Goal: Task Accomplishment & Management: Manage account settings

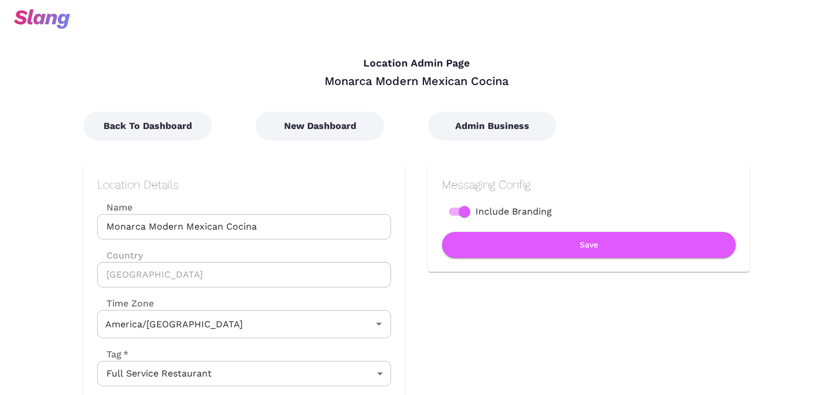
type input "Central Time"
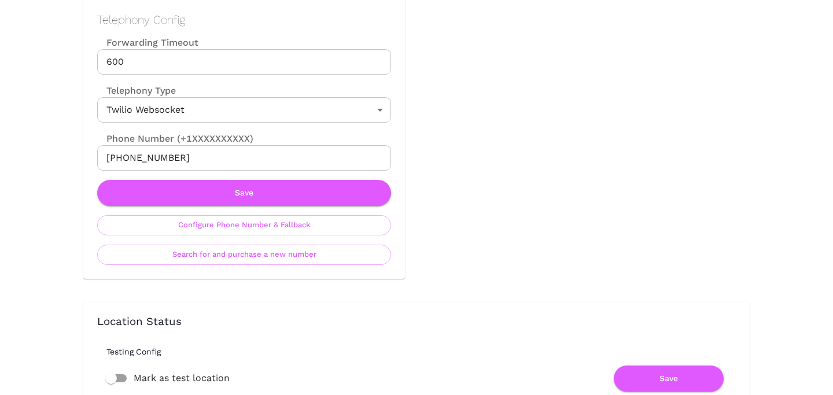
scroll to position [554, 0]
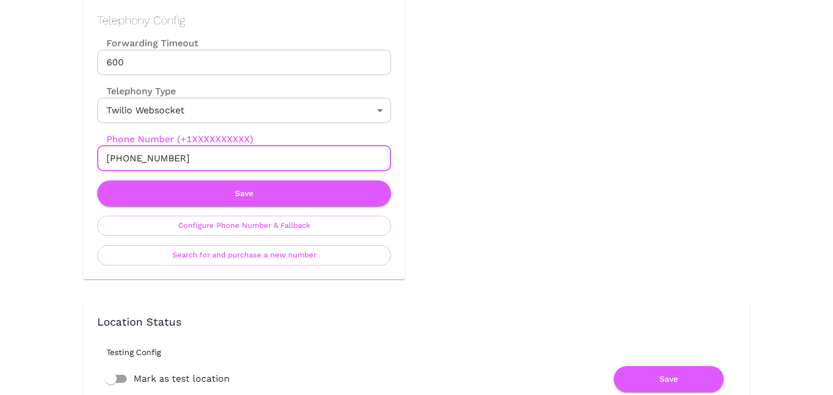
drag, startPoint x: 116, startPoint y: 159, endPoint x: 182, endPoint y: 158, distance: 66.0
click at [182, 158] on input "+18329448444" at bounding box center [244, 158] width 294 height 25
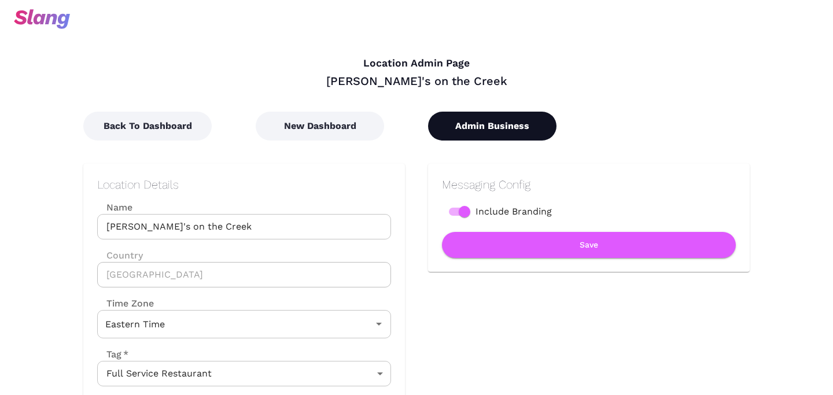
click at [472, 124] on button "Admin Business" at bounding box center [492, 126] width 128 height 29
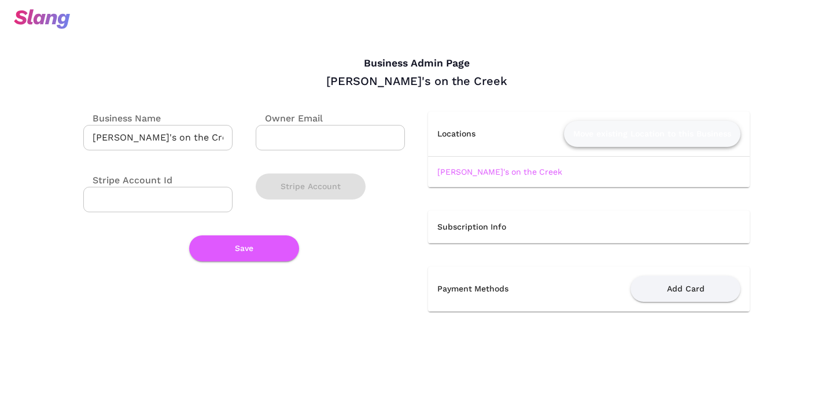
click at [582, 137] on button "Move existing Location to this Business" at bounding box center [652, 134] width 177 height 26
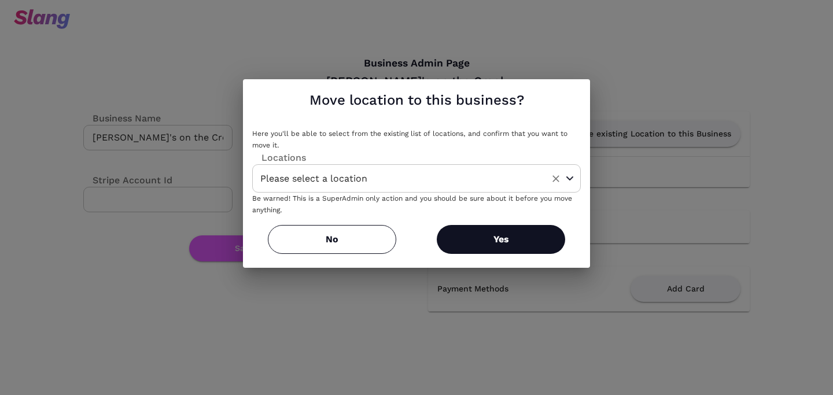
click at [489, 170] on input "Please select a location" at bounding box center [399, 179] width 282 height 18
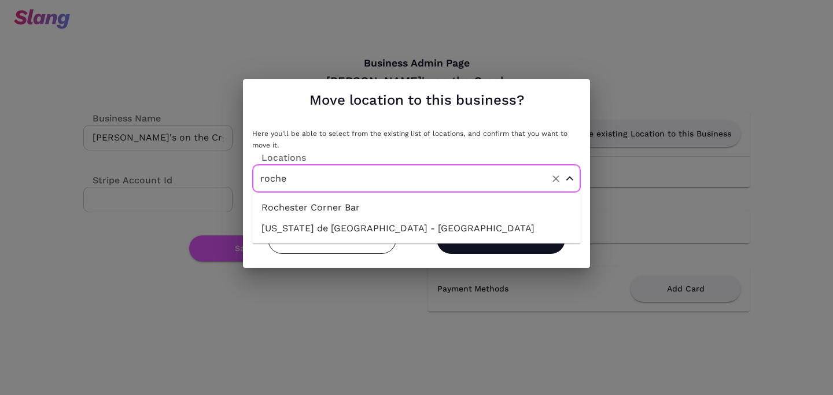
click at [422, 207] on li "Rochester Corner Bar" at bounding box center [416, 207] width 329 height 21
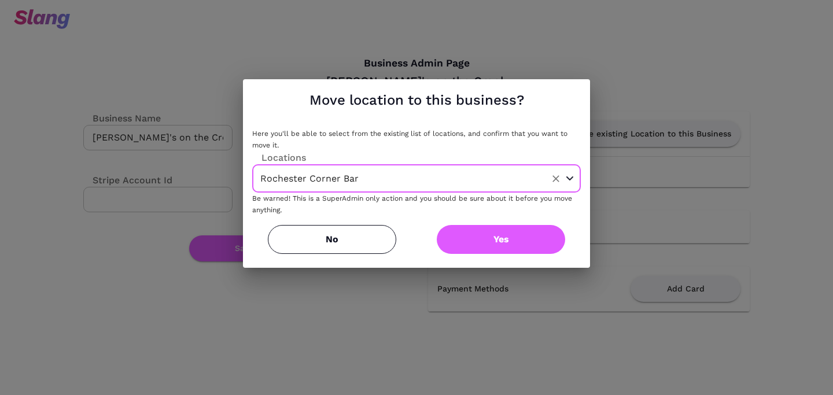
type input "Rochester Corner Bar"
click at [496, 237] on button "Yes" at bounding box center [501, 239] width 128 height 29
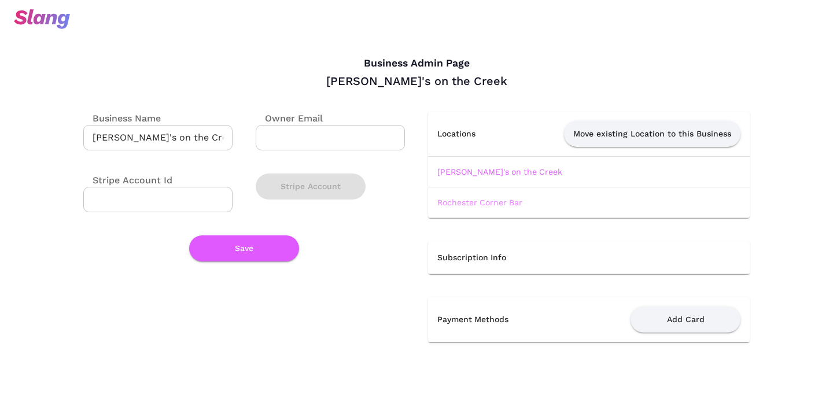
click at [484, 200] on link "Rochester Corner Bar" at bounding box center [480, 202] width 85 height 9
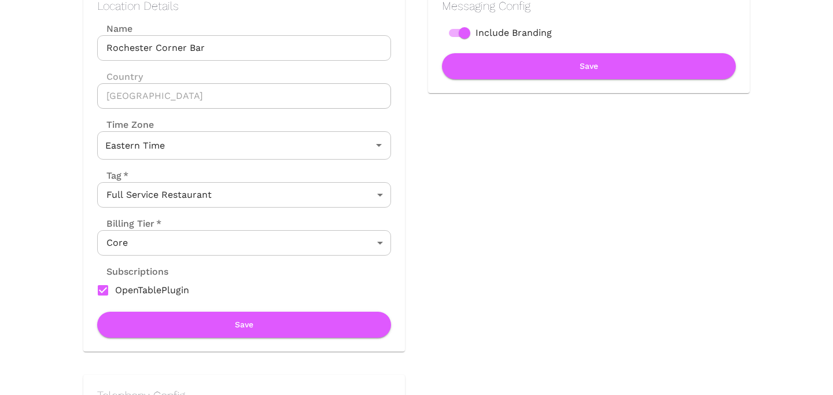
scroll to position [177, 0]
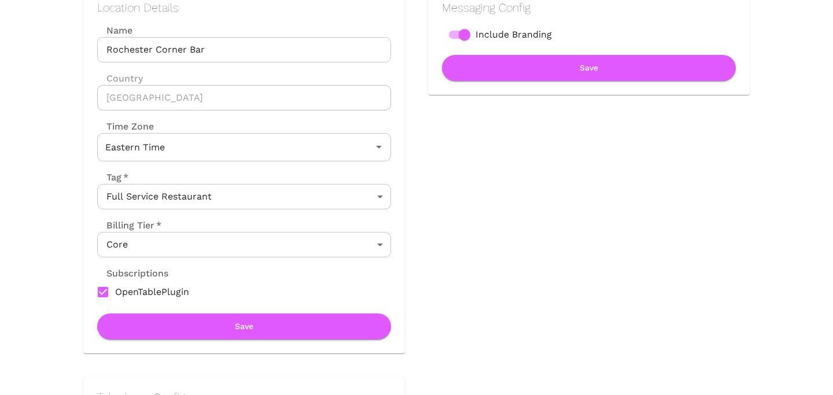
drag, startPoint x: 379, startPoint y: 297, endPoint x: 375, endPoint y: 215, distance: 82.9
click at [379, 286] on label "OpenTablePlugin" at bounding box center [236, 292] width 291 height 24
click at [115, 286] on input "OpenTablePlugin" at bounding box center [103, 292] width 24 height 24
checkbox input "false"
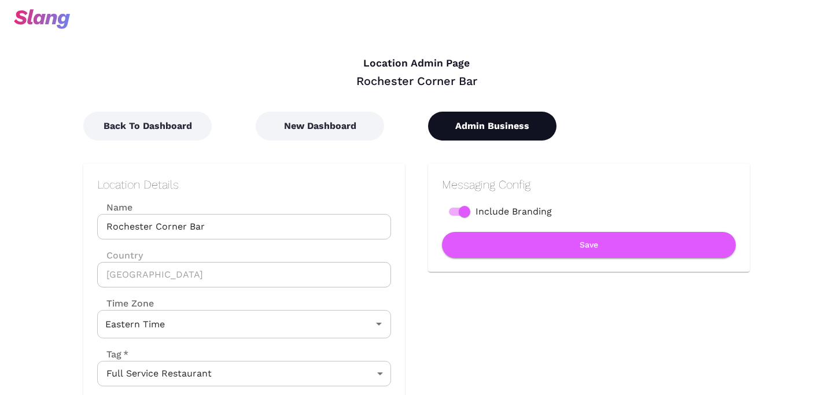
click at [494, 122] on button "Admin Business" at bounding box center [492, 126] width 128 height 29
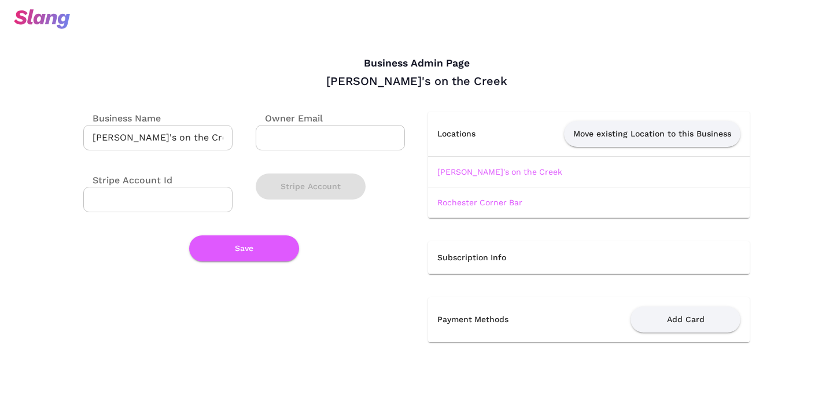
click at [146, 141] on input "[PERSON_NAME]'s on the Creek" at bounding box center [157, 137] width 149 height 25
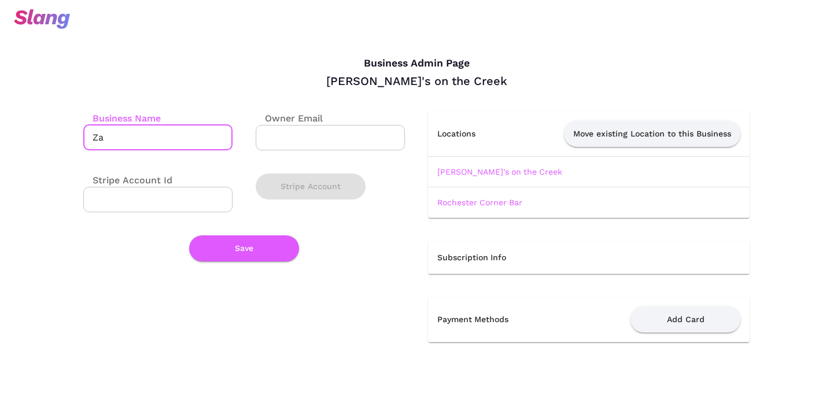
type input "Z"
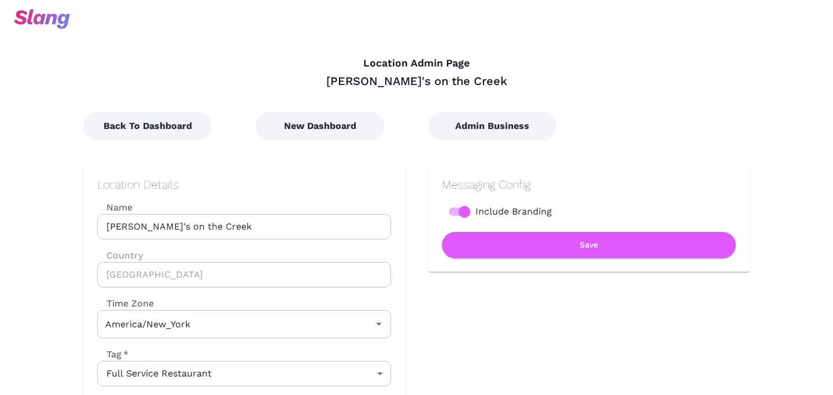
type input "Eastern Time"
click at [480, 103] on div "Admin Business" at bounding box center [491, 115] width 172 height 52
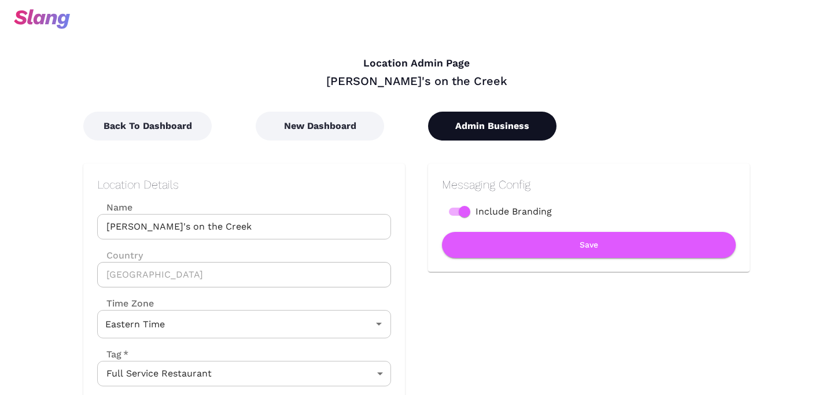
click at [472, 131] on button "Admin Business" at bounding box center [492, 126] width 128 height 29
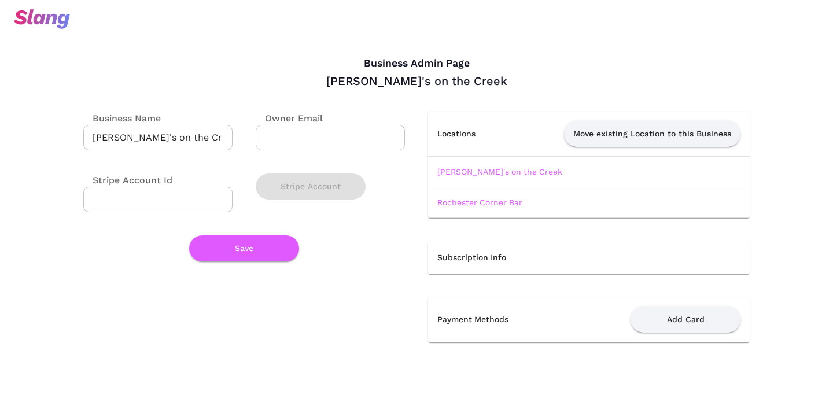
click at [459, 210] on td "Rochester Corner Bar" at bounding box center [589, 202] width 322 height 31
click at [459, 209] on td "Rochester Corner Bar" at bounding box center [589, 202] width 322 height 31
click at [459, 205] on link "Rochester Corner Bar" at bounding box center [480, 202] width 85 height 9
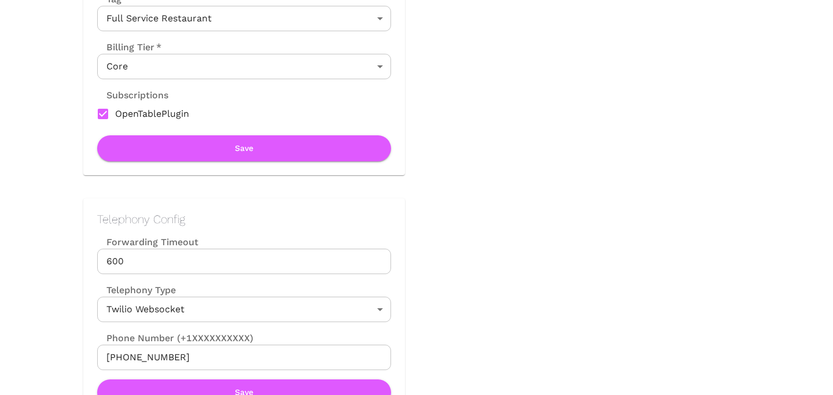
scroll to position [385, 0]
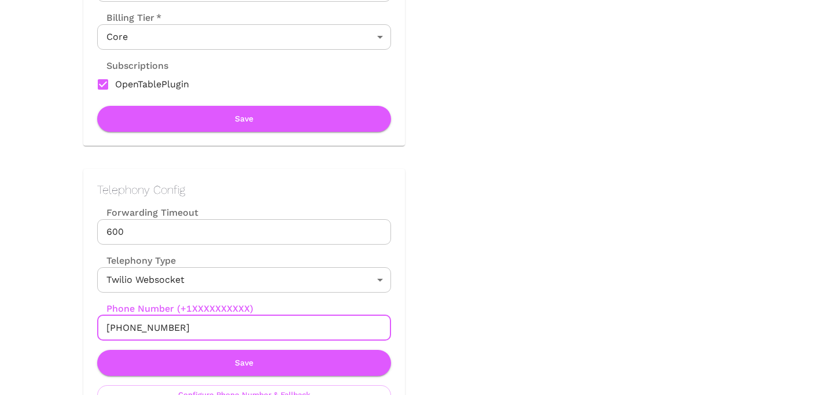
drag, startPoint x: 117, startPoint y: 329, endPoint x: 259, endPoint y: 329, distance: 141.8
click at [259, 329] on input "[PHONE_NUMBER]" at bounding box center [244, 327] width 294 height 25
